Goal: Answer question/provide support

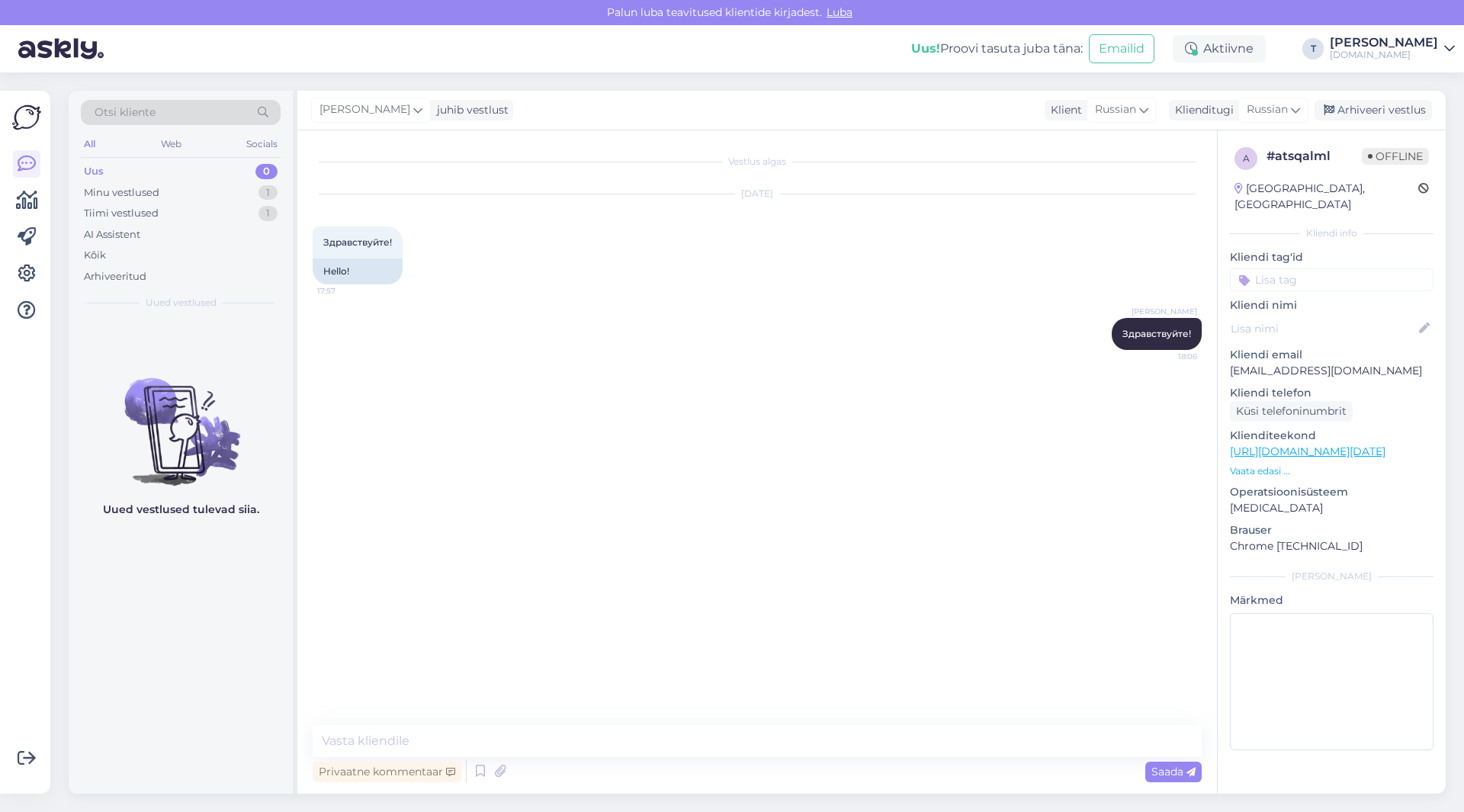
click at [224, 193] on div "Minu vestlused 1" at bounding box center [180, 192] width 200 height 21
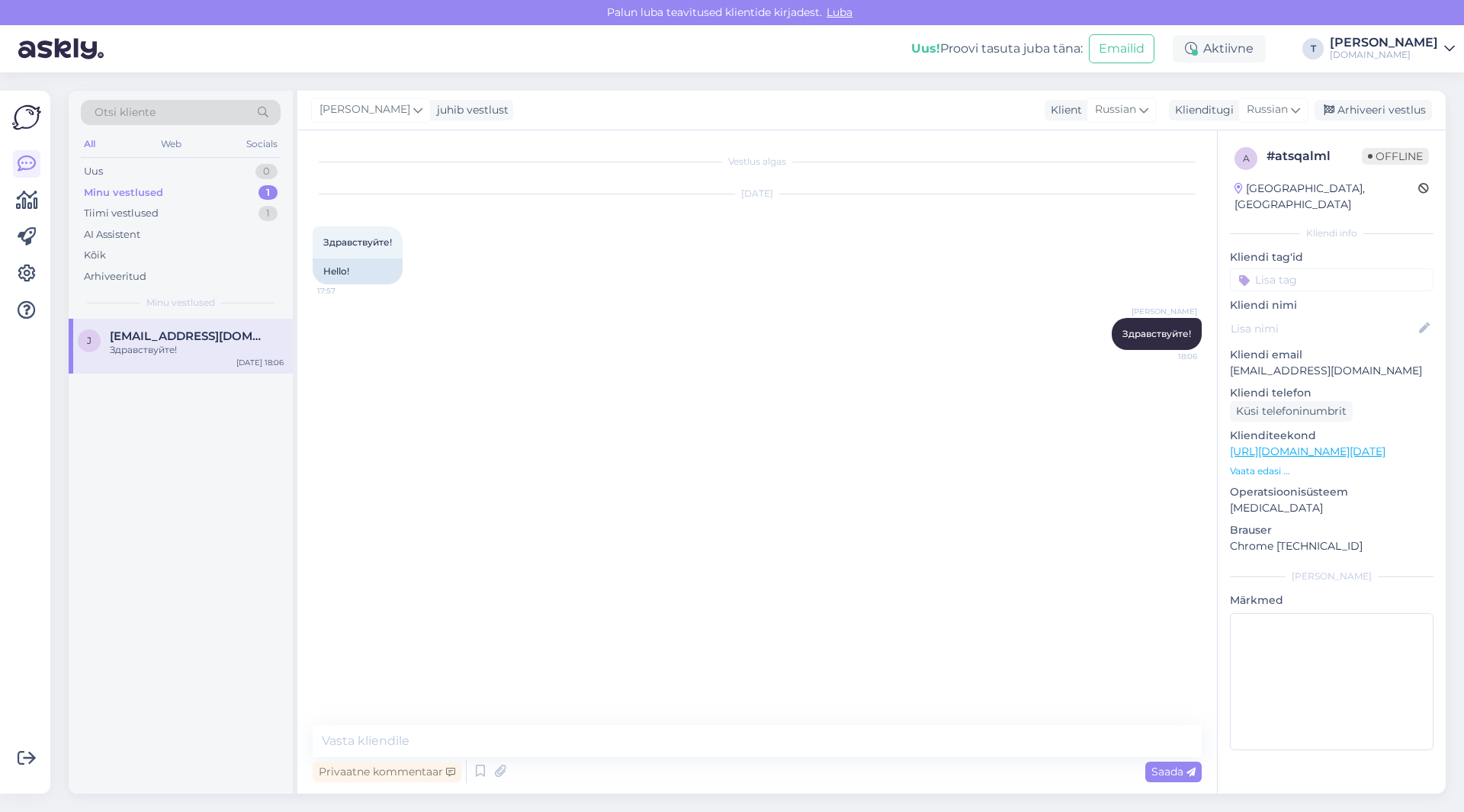
click at [180, 359] on div "j [EMAIL_ADDRESS][DOMAIN_NAME] Здравствуйте! [DATE] 18:06" at bounding box center [180, 345] width 224 height 55
drag, startPoint x: 190, startPoint y: 115, endPoint x: 180, endPoint y: 110, distance: 11.2
click at [180, 110] on div "Otsi kliente" at bounding box center [180, 113] width 200 height 25
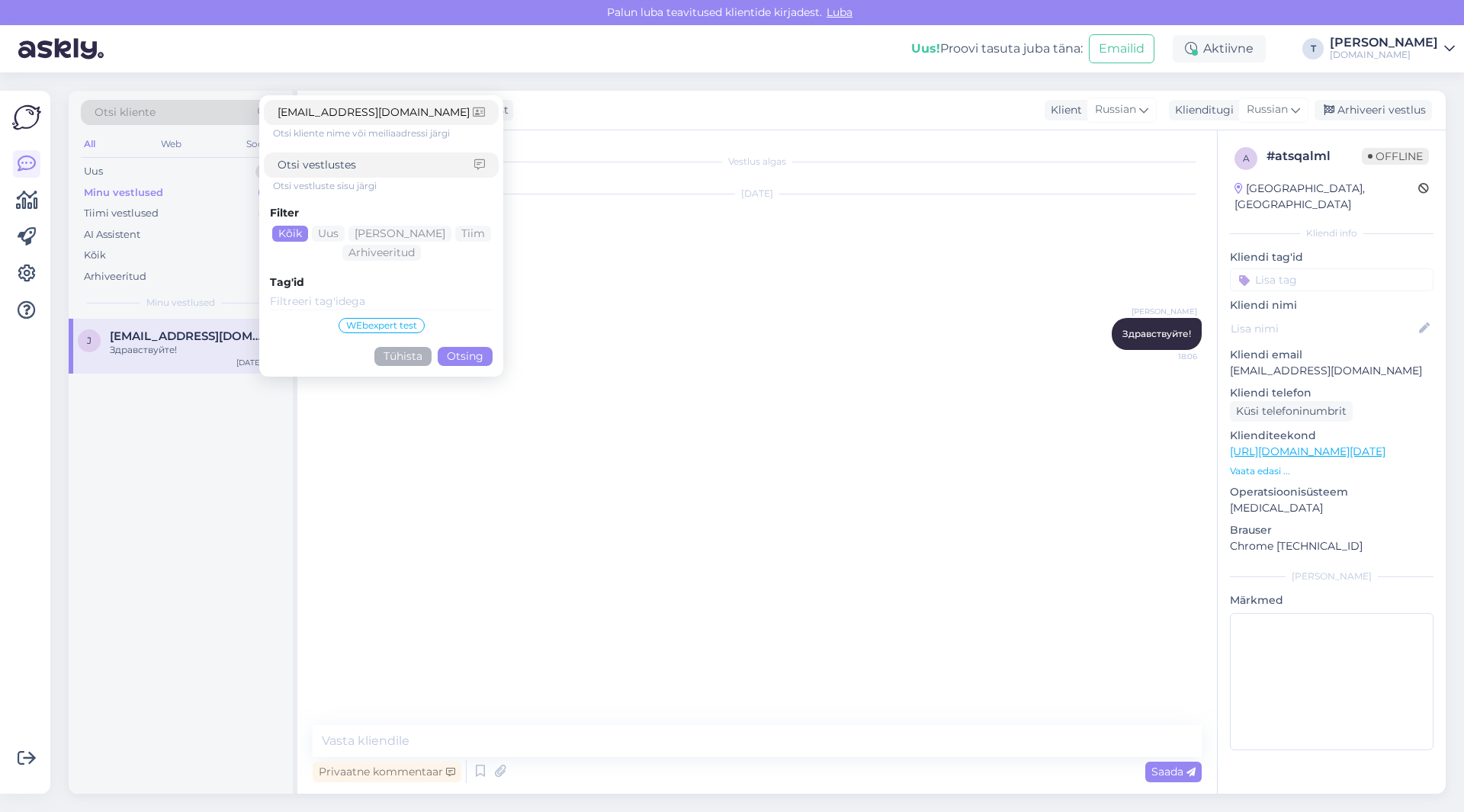
type input "[EMAIL_ADDRESS][DOMAIN_NAME]"
click at [466, 355] on button "Otsing" at bounding box center [464, 356] width 55 height 19
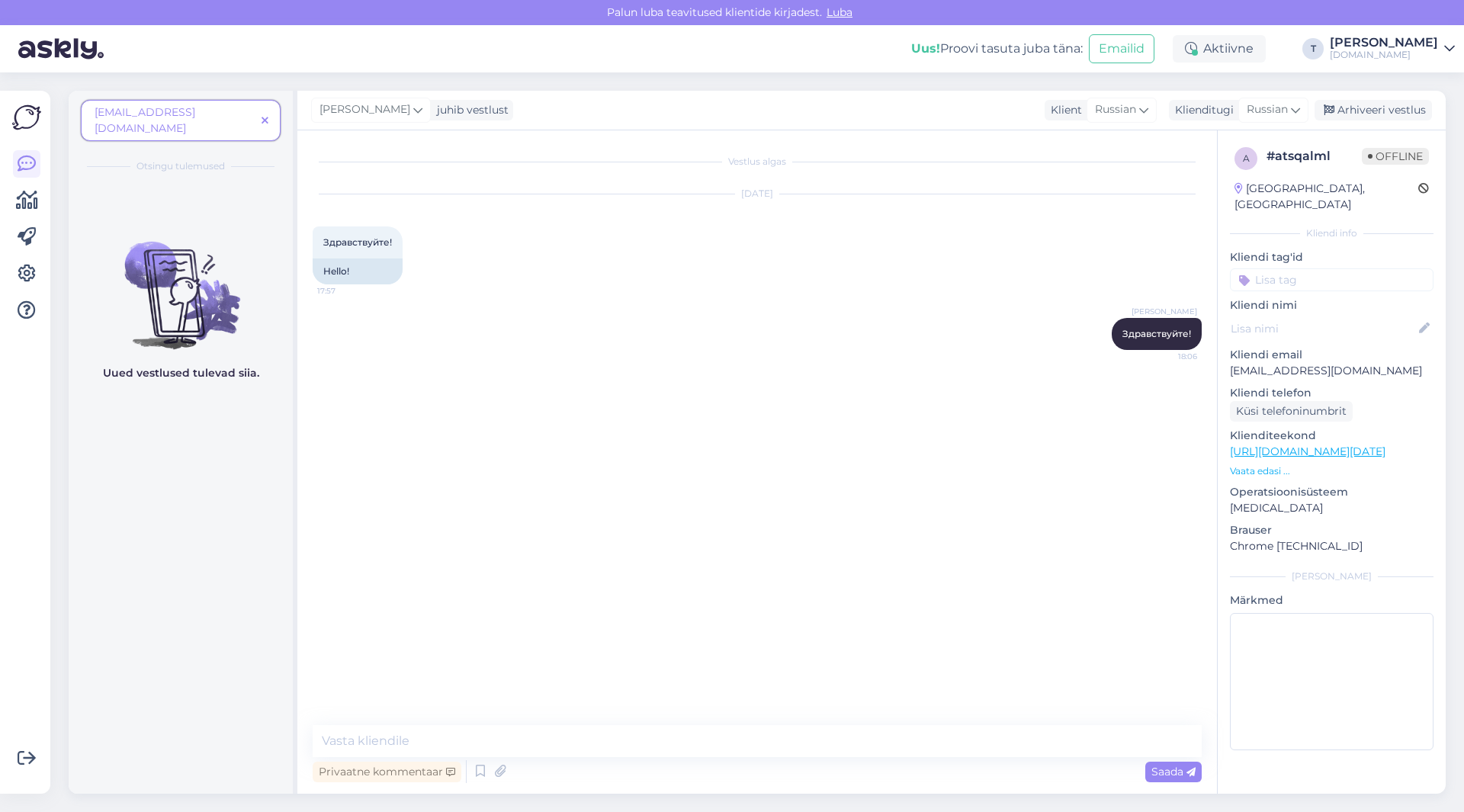
click at [209, 195] on div "Uued vestlused tulevad siia." at bounding box center [180, 488] width 224 height 612
click at [31, 152] on div at bounding box center [26, 441] width 29 height 678
click at [27, 174] on link at bounding box center [26, 163] width 28 height 28
click at [262, 116] on icon at bounding box center [264, 121] width 7 height 11
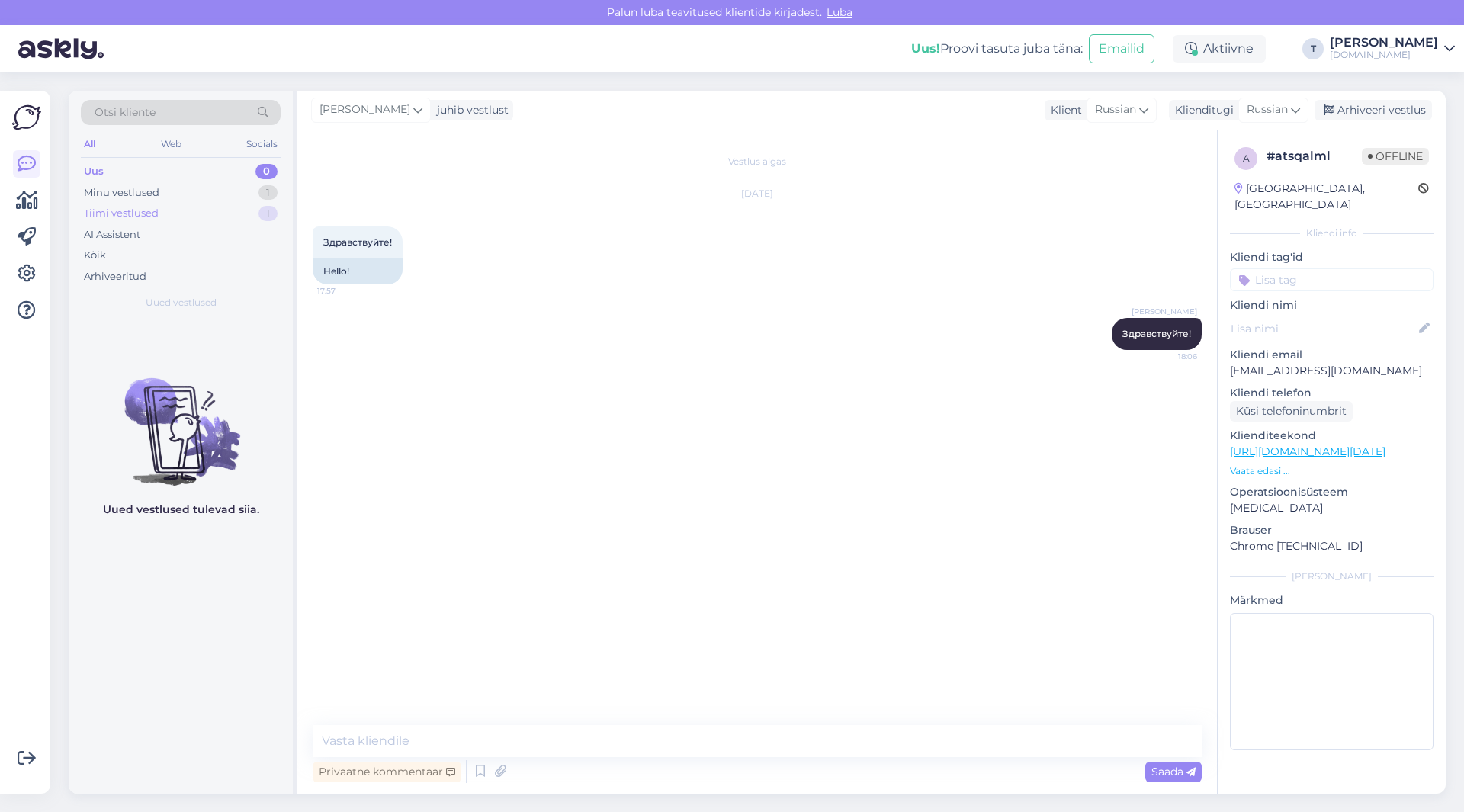
click at [131, 205] on div "Tiimi vestlused 1" at bounding box center [180, 213] width 200 height 21
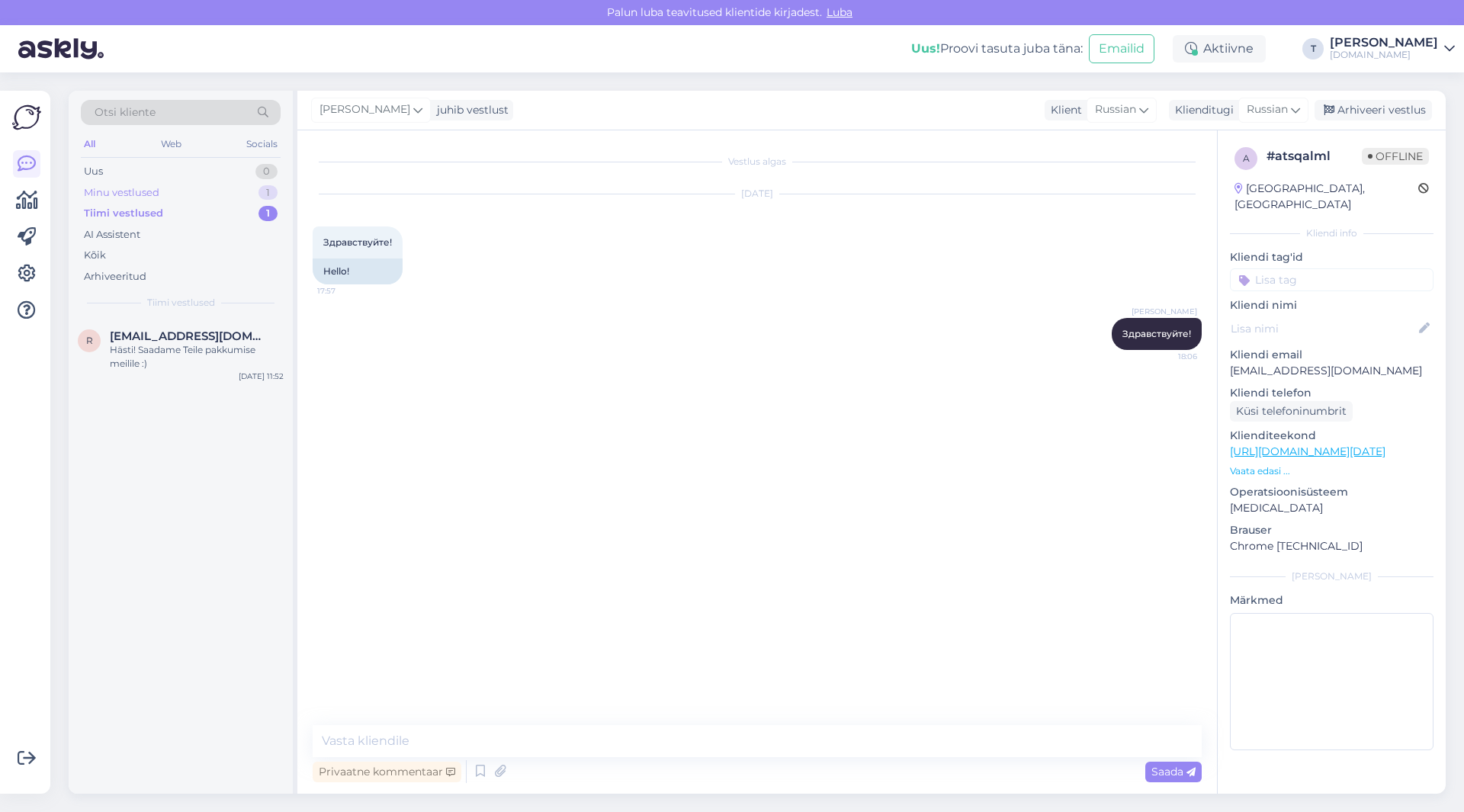
click at [131, 191] on div "Minu vestlused" at bounding box center [122, 193] width 76 height 15
click at [127, 104] on div "Otsi kliente" at bounding box center [180, 113] width 200 height 25
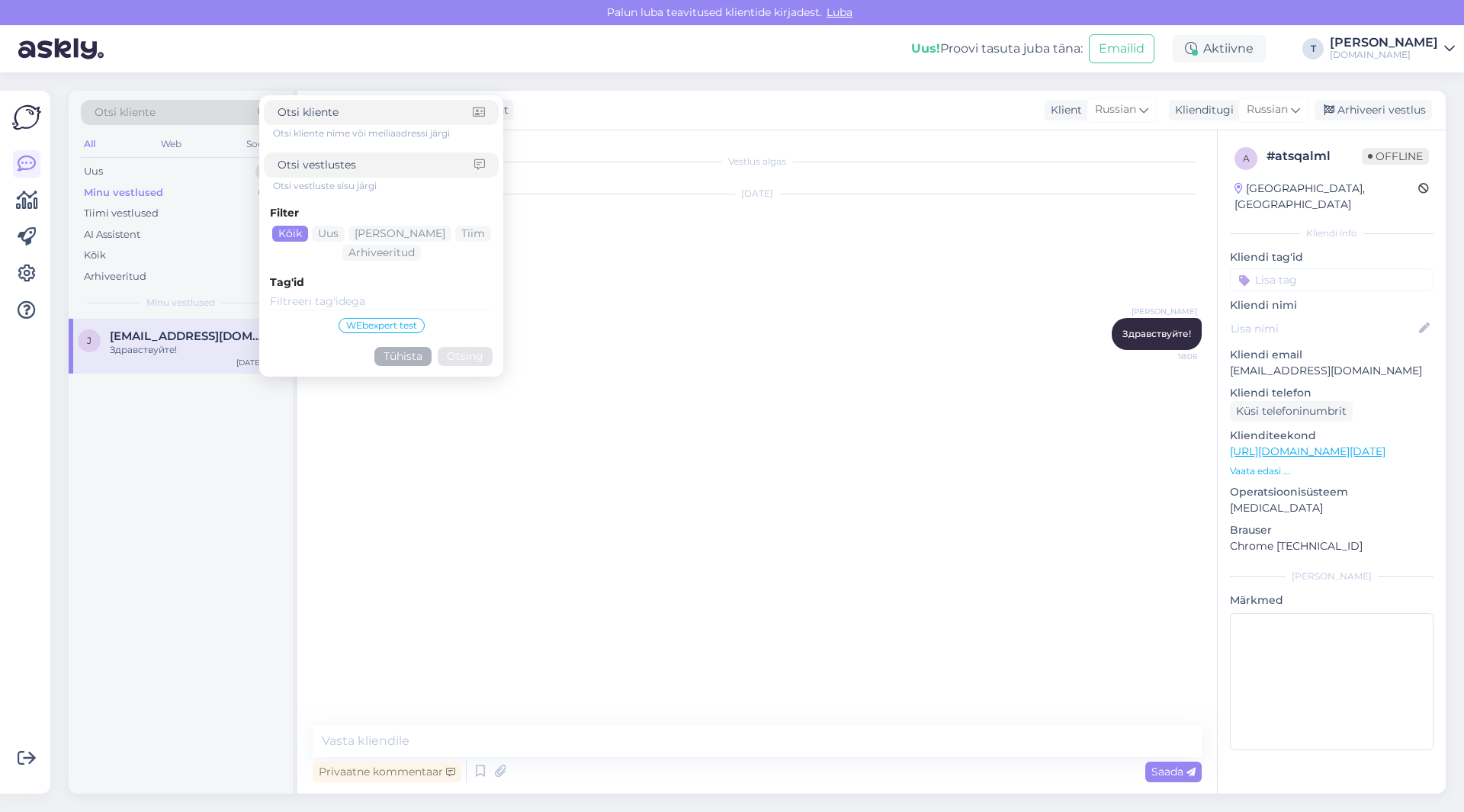
paste input "[EMAIL_ADDRESS][DOMAIN_NAME]"
type input "[EMAIL_ADDRESS][DOMAIN_NAME]"
click at [469, 353] on button "Otsing" at bounding box center [464, 356] width 55 height 19
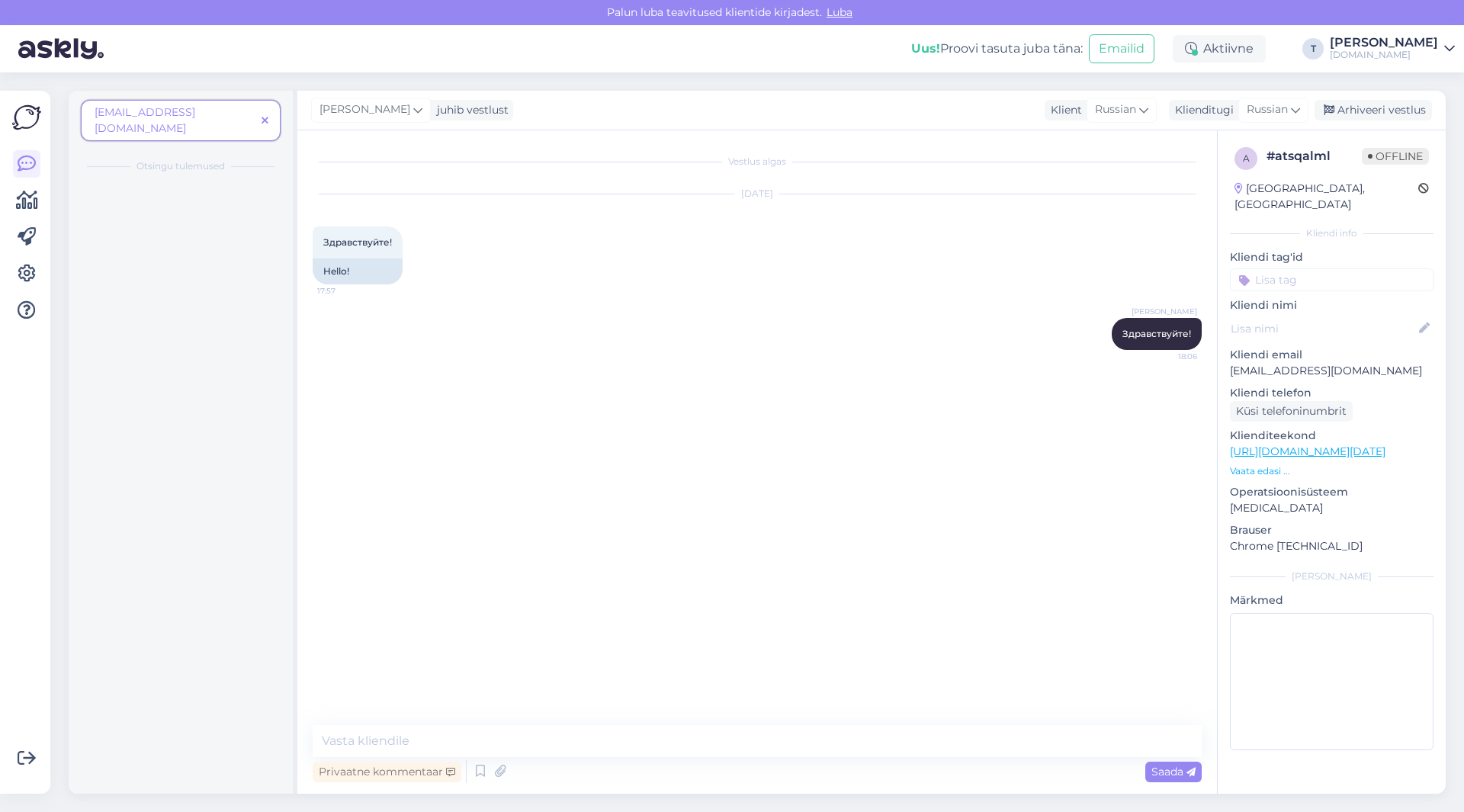
click at [168, 139] on div "[EMAIL_ADDRESS][DOMAIN_NAME] Otsingu tulemused" at bounding box center [180, 136] width 224 height 92
click at [216, 116] on span "[EMAIL_ADDRESS][DOMAIN_NAME]" at bounding box center [174, 120] width 161 height 32
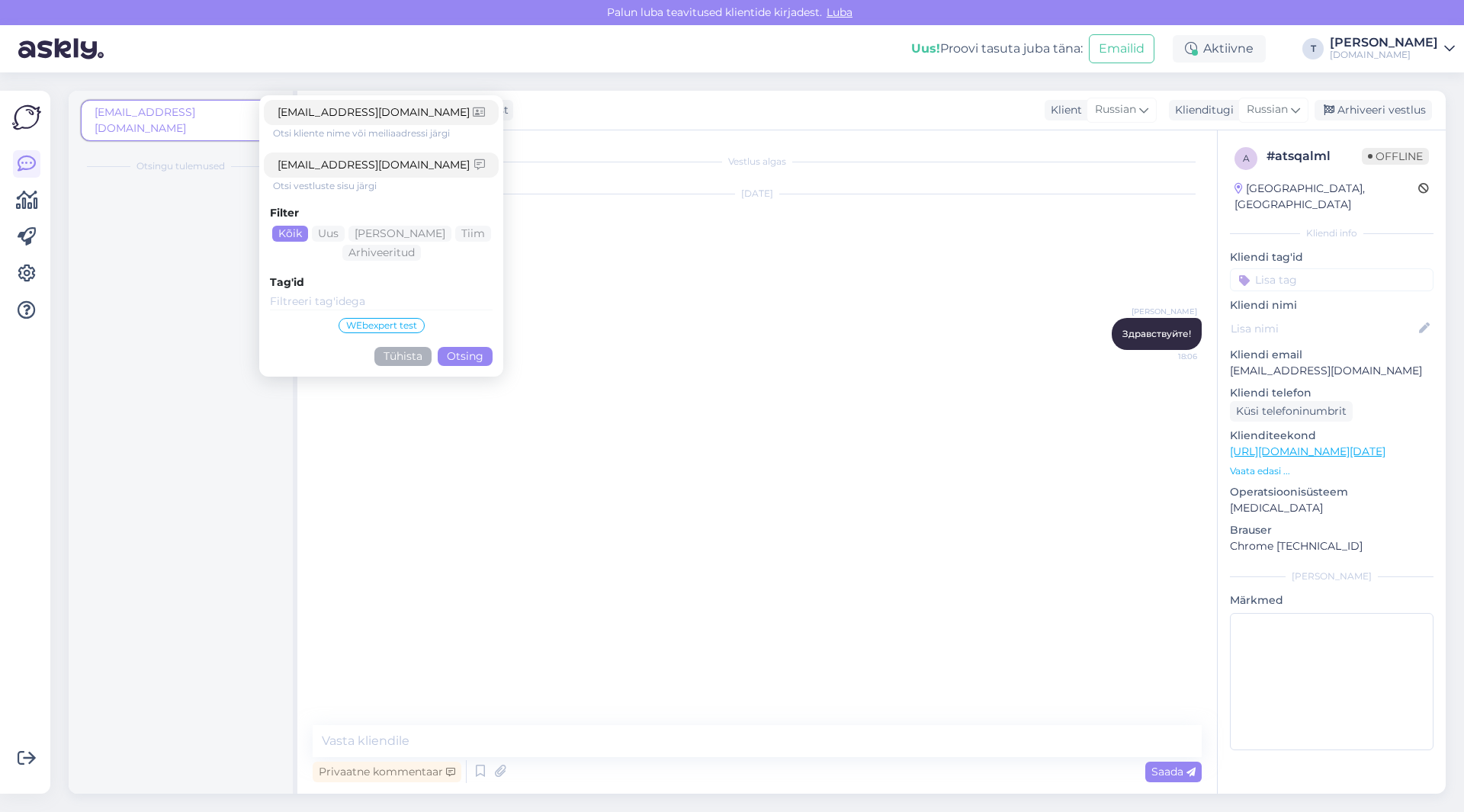
type input "[EMAIL_ADDRESS][DOMAIN_NAME]"
click at [476, 359] on button "Otsing" at bounding box center [464, 356] width 55 height 19
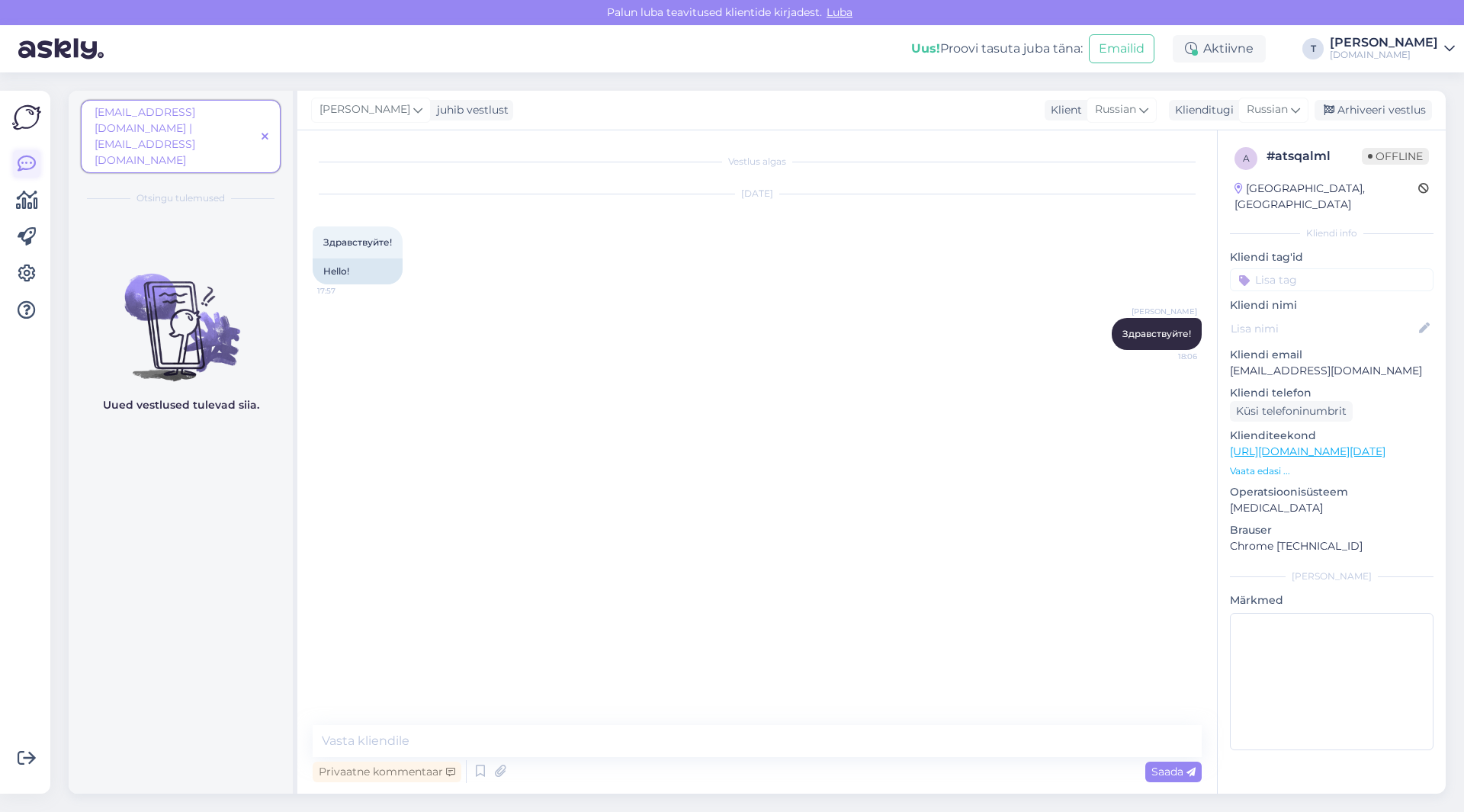
click at [25, 157] on icon at bounding box center [27, 164] width 19 height 19
click at [1380, 106] on div "Arhiveeri vestlus" at bounding box center [1372, 110] width 117 height 20
click at [264, 132] on icon at bounding box center [264, 137] width 7 height 11
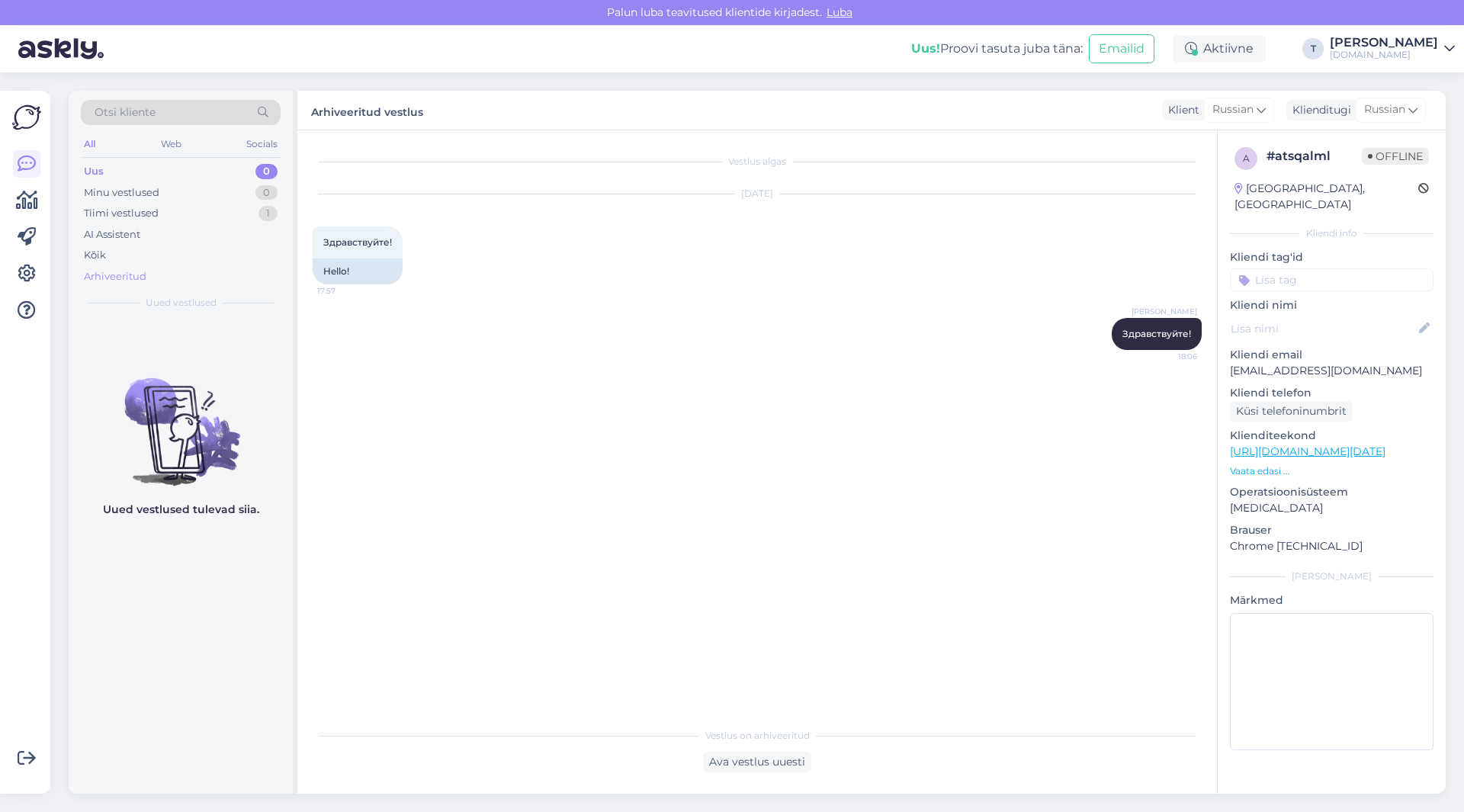
click at [132, 280] on div "Arhiveeritud" at bounding box center [115, 276] width 62 height 15
click at [154, 115] on span "Otsi kliente" at bounding box center [125, 112] width 61 height 16
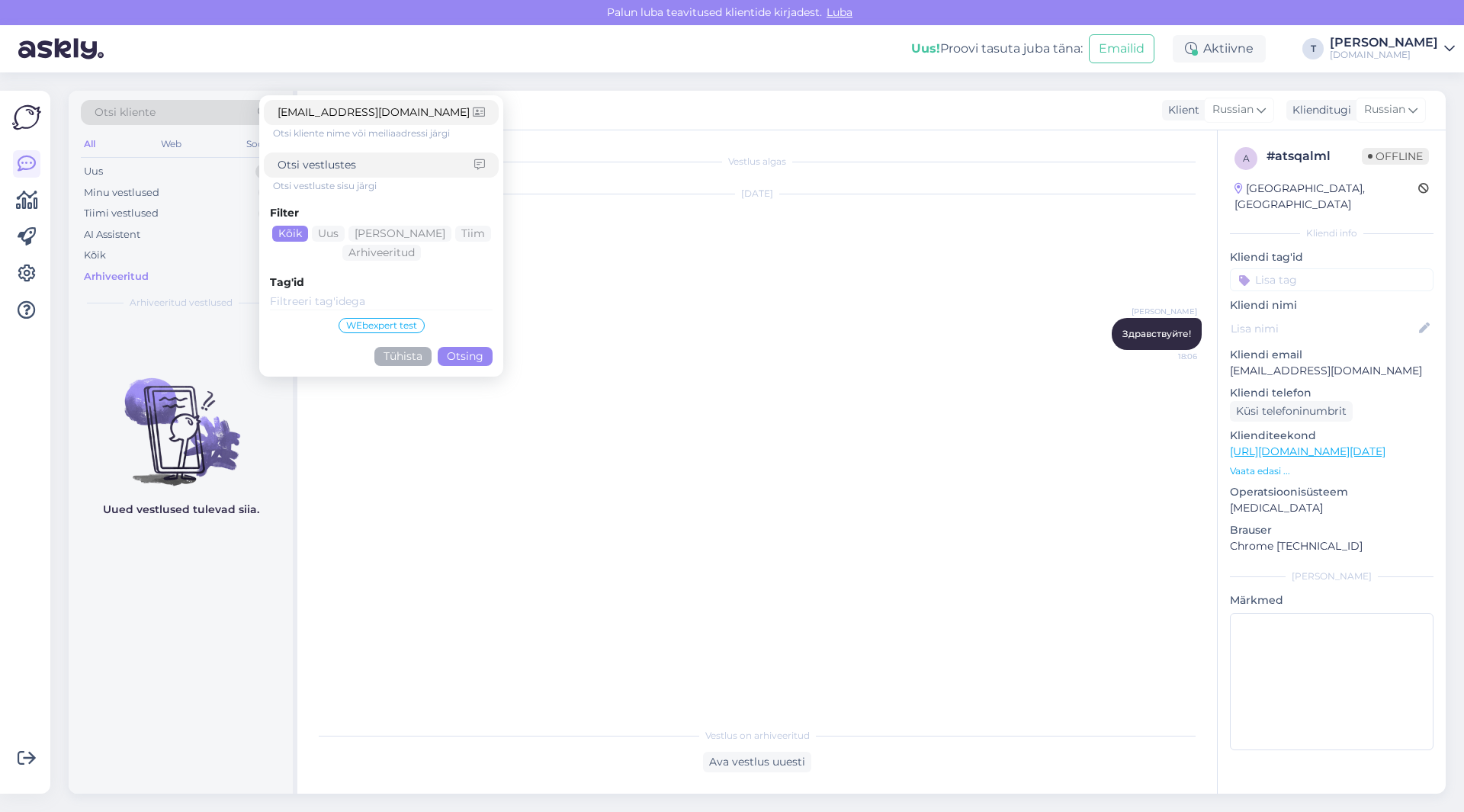
type input "[EMAIL_ADDRESS][DOMAIN_NAME]"
click at [277, 112] on div "[EMAIL_ADDRESS][DOMAIN_NAME]" at bounding box center [381, 113] width 235 height 25
click at [277, 112] on input "[EMAIL_ADDRESS][DOMAIN_NAME]" at bounding box center [375, 112] width 195 height 16
click at [478, 356] on button "Otsing" at bounding box center [464, 356] width 55 height 19
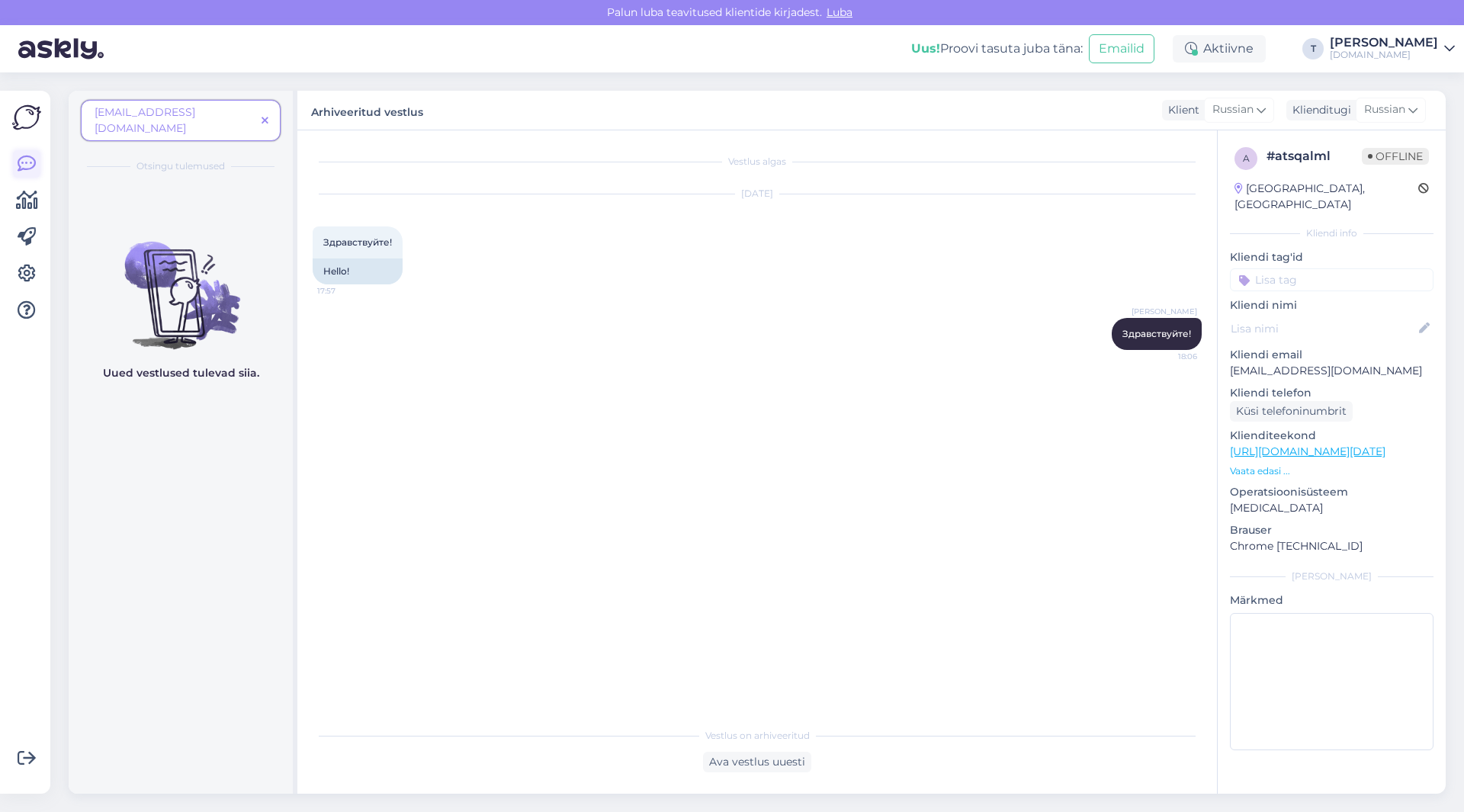
click at [37, 174] on link at bounding box center [26, 163] width 28 height 28
click at [33, 163] on icon at bounding box center [27, 164] width 19 height 19
click at [262, 116] on icon at bounding box center [264, 121] width 7 height 11
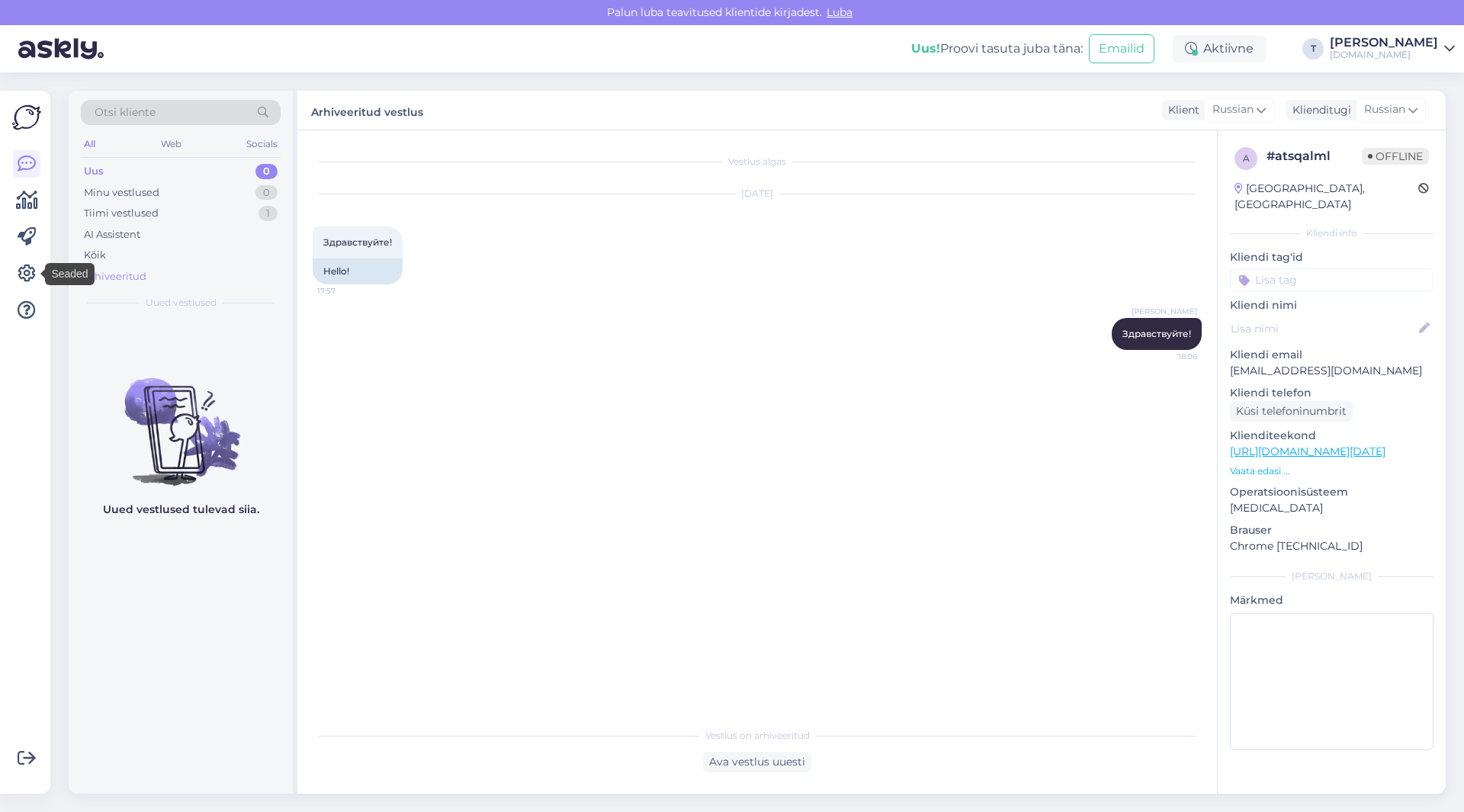
click at [100, 275] on div "Arhiveeritud" at bounding box center [115, 276] width 62 height 15
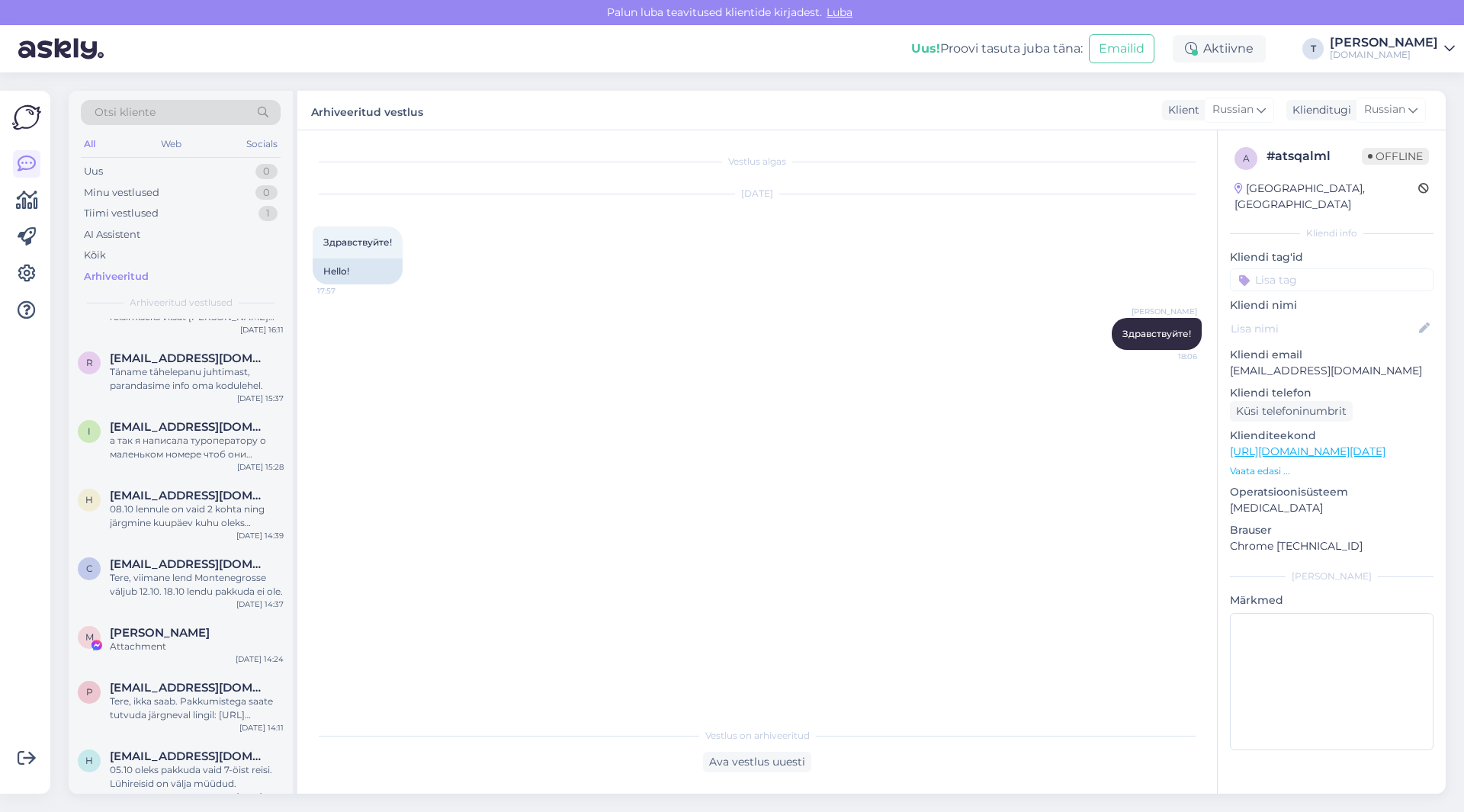
scroll to position [8614, 0]
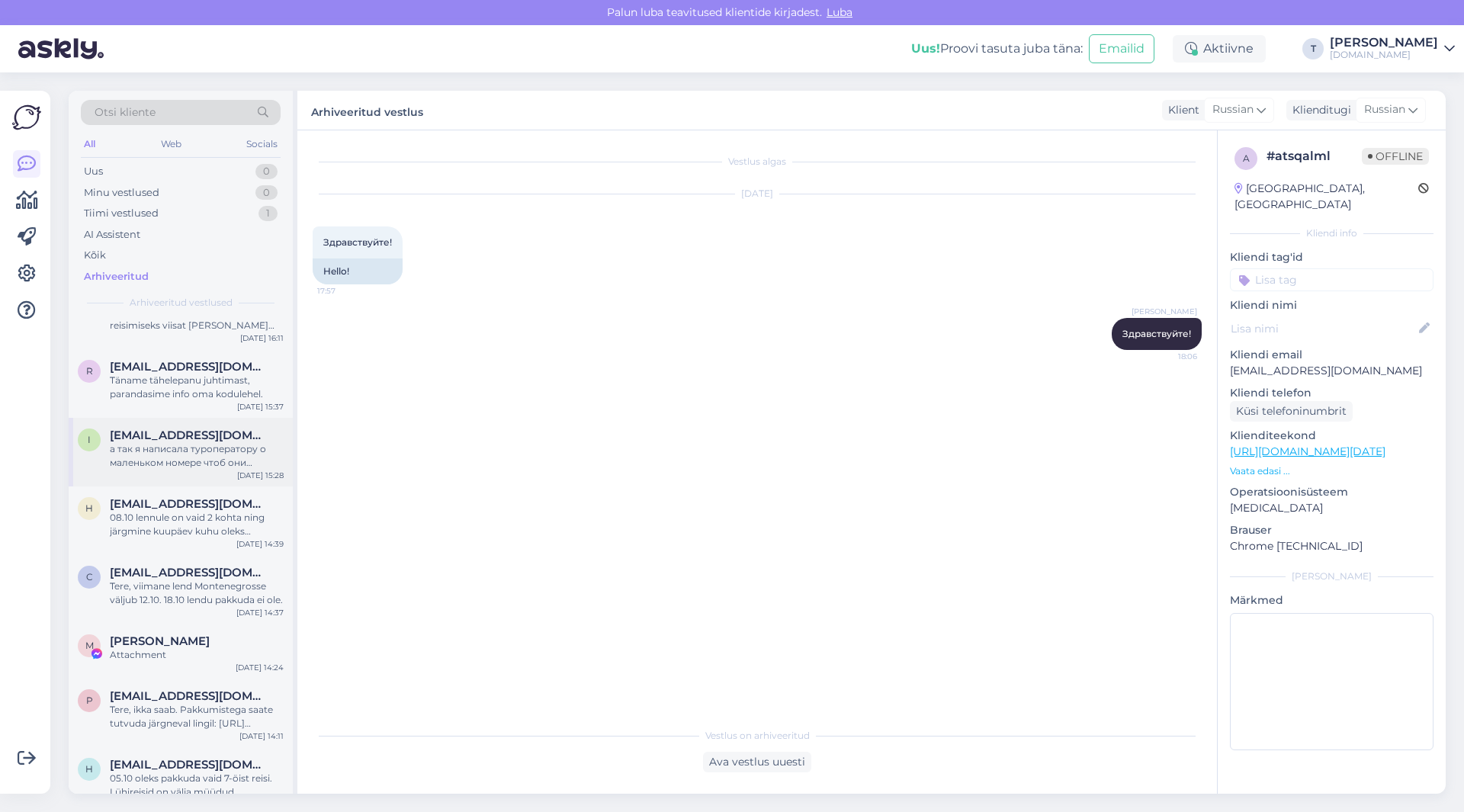
click at [177, 442] on span "[EMAIL_ADDRESS][DOMAIN_NAME]" at bounding box center [189, 435] width 158 height 13
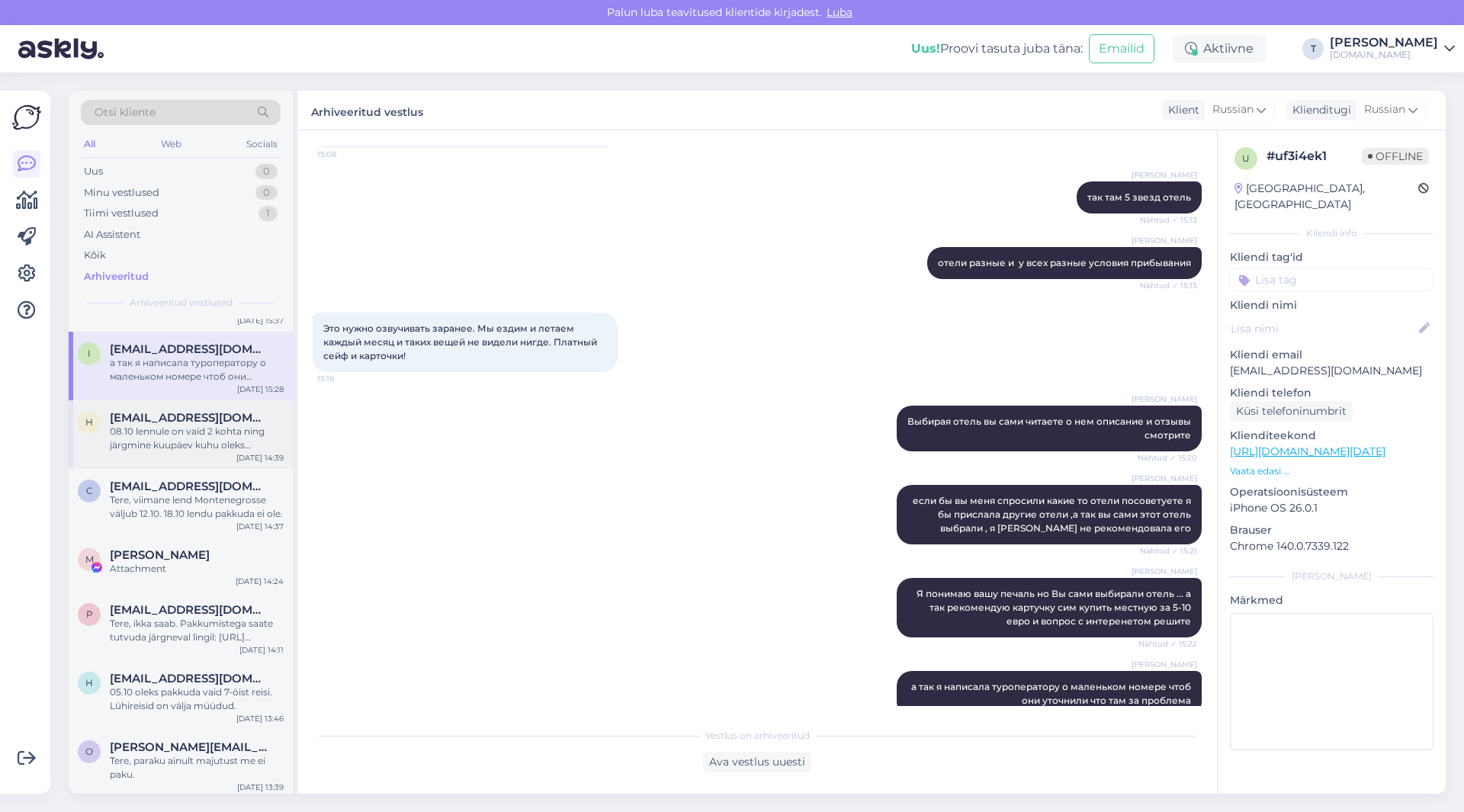
scroll to position [8843, 0]
